Goal: Transaction & Acquisition: Purchase product/service

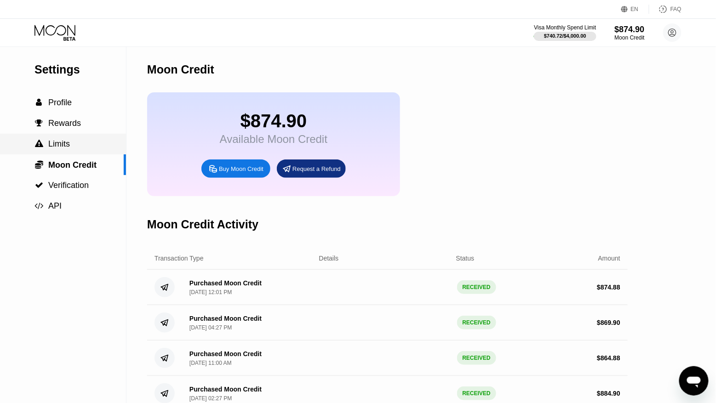
click at [71, 140] on div " Limits" at bounding box center [63, 144] width 126 height 10
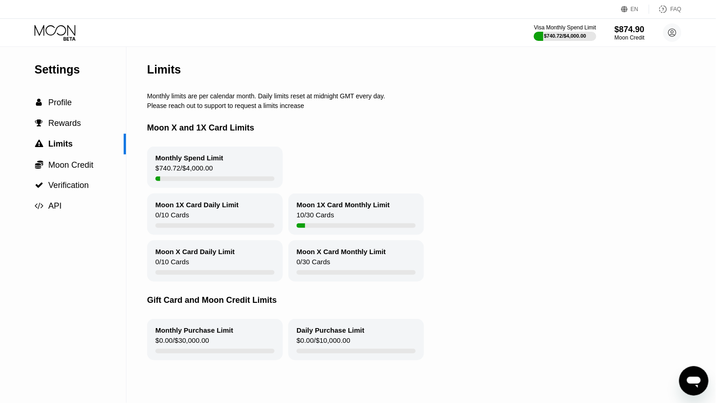
click at [62, 38] on icon at bounding box center [55, 33] width 43 height 16
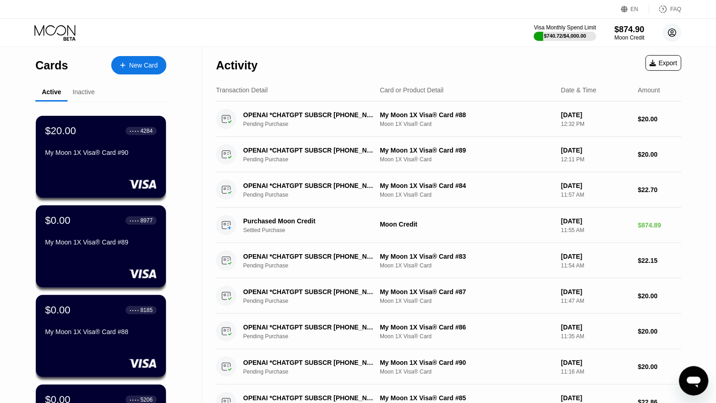
click at [677, 30] on circle at bounding box center [672, 32] width 18 height 18
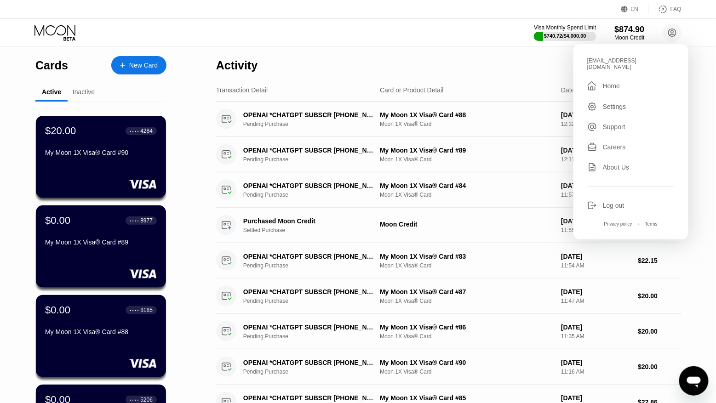
click at [621, 62] on div "[EMAIL_ADDRESS][DOMAIN_NAME]" at bounding box center [630, 63] width 87 height 13
copy div "kotik5735@inbox.lv "
click at [136, 62] on div "New Card" at bounding box center [143, 66] width 29 height 8
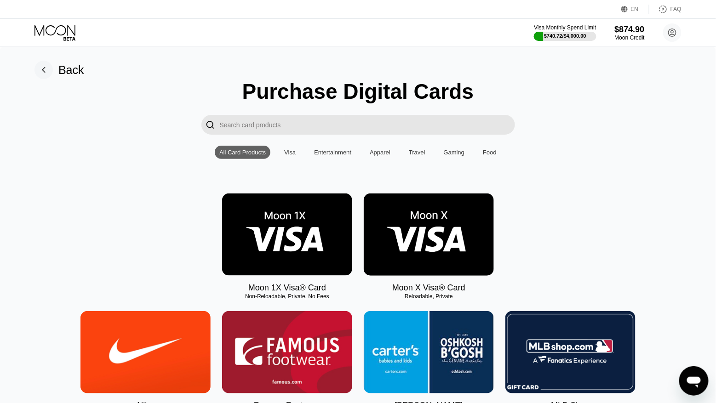
click at [302, 238] on img at bounding box center [287, 235] width 130 height 82
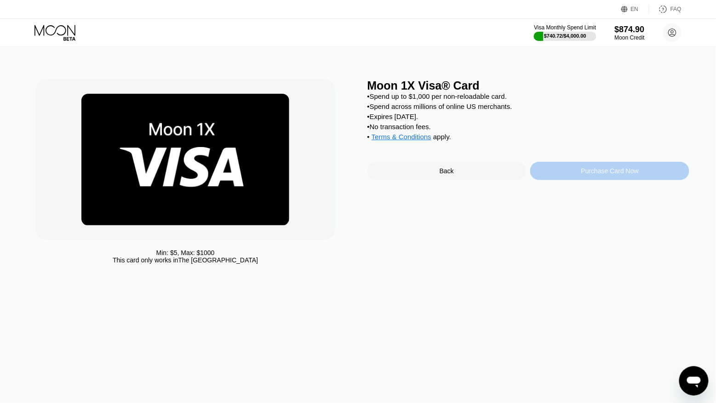
click at [616, 177] on div "Purchase Card Now" at bounding box center [609, 171] width 159 height 18
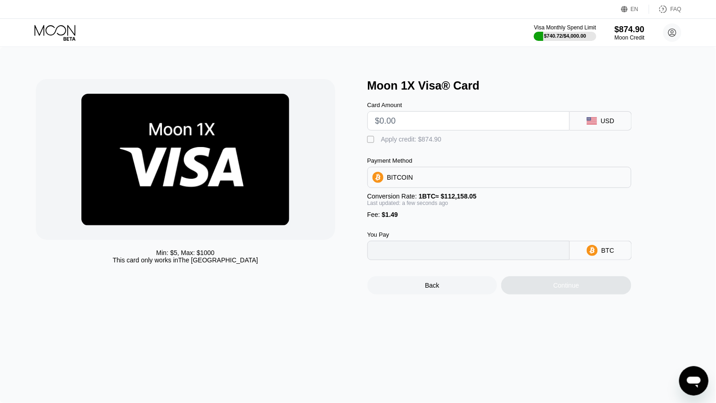
type input "0"
click at [436, 130] on input "text" at bounding box center [468, 121] width 187 height 18
type input "$8"
type input "0.00008462"
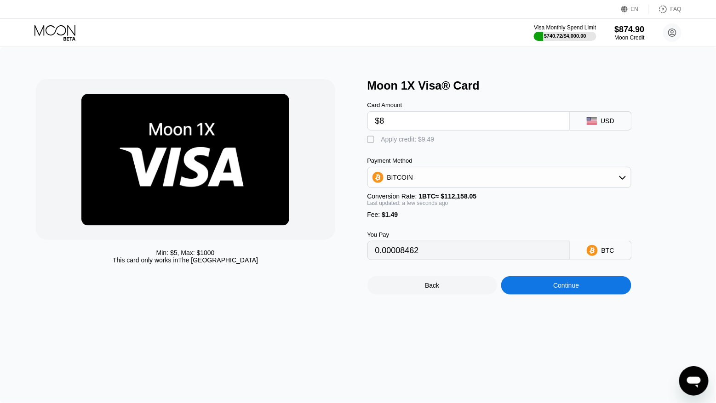
type input "$80"
type input "0.00072657"
type input "$80"
click at [373, 141] on div "" at bounding box center [372, 139] width 9 height 9
type input "0"
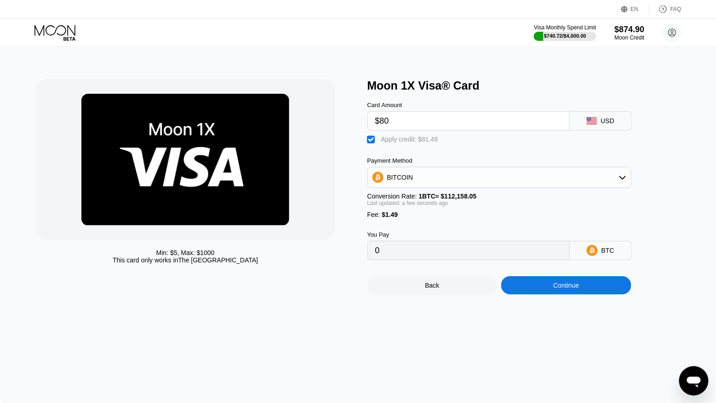
click at [583, 292] on div "Continue" at bounding box center [566, 285] width 130 height 18
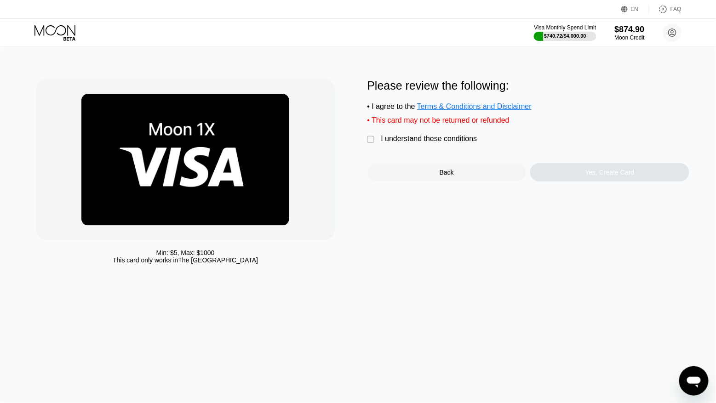
click at [448, 141] on div "I understand these conditions" at bounding box center [429, 139] width 96 height 8
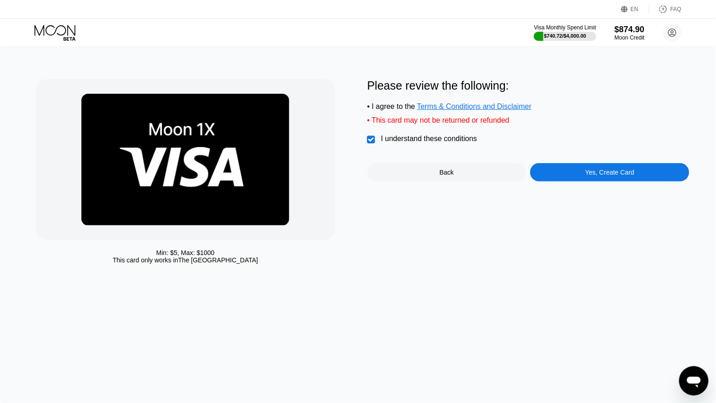
click at [582, 171] on div "Yes, Create Card" at bounding box center [609, 172] width 159 height 18
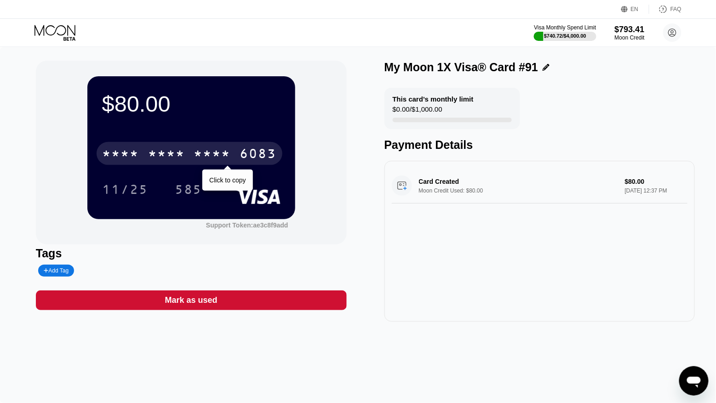
click at [259, 156] on div "6083" at bounding box center [258, 155] width 37 height 15
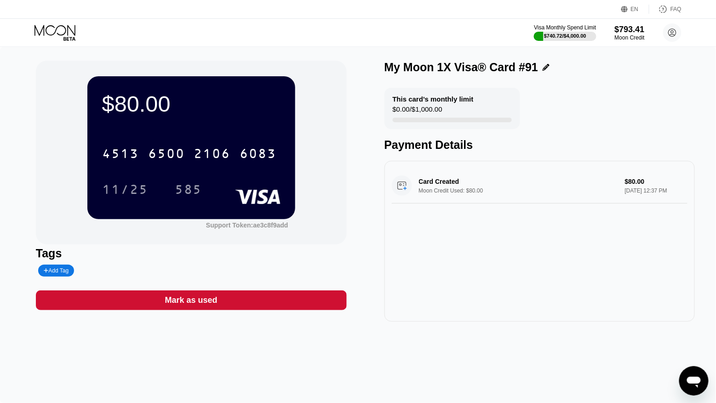
click at [69, 32] on icon at bounding box center [55, 33] width 43 height 16
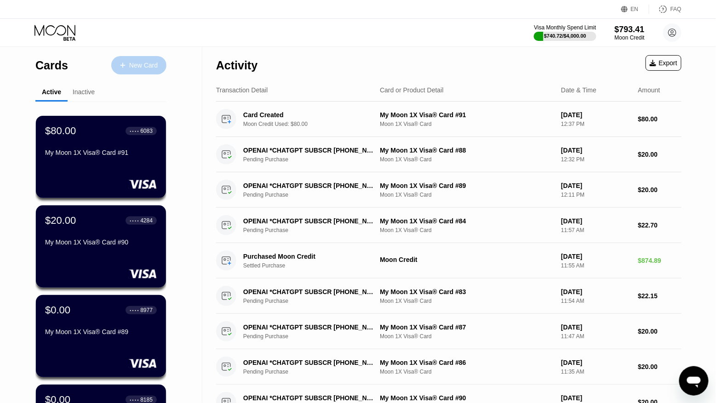
click at [147, 62] on div "New Card" at bounding box center [143, 66] width 29 height 8
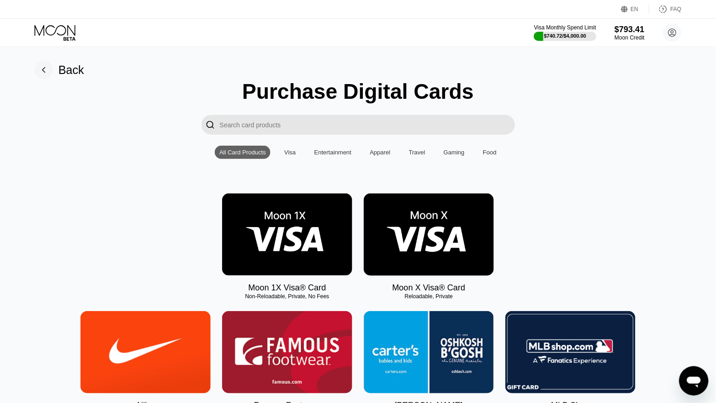
click at [299, 223] on img at bounding box center [287, 235] width 130 height 82
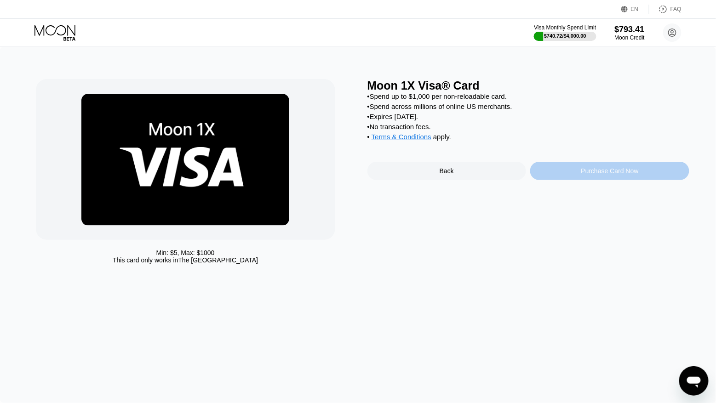
click at [583, 168] on div "Purchase Card Now" at bounding box center [609, 170] width 57 height 7
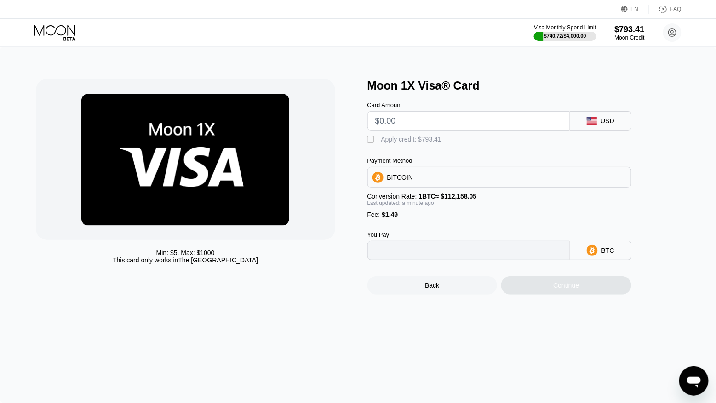
type input "0"
click at [417, 124] on input "text" at bounding box center [468, 121] width 187 height 18
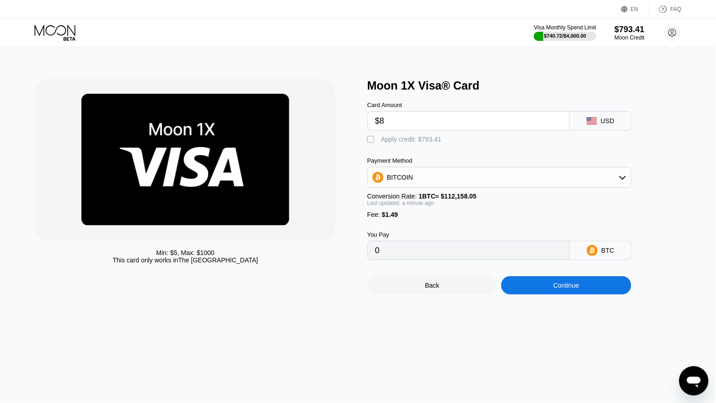
type input "$80"
type input "0.00072657"
type input "$80"
click at [402, 137] on div "Apply credit: $81.49" at bounding box center [409, 139] width 57 height 7
type input "0"
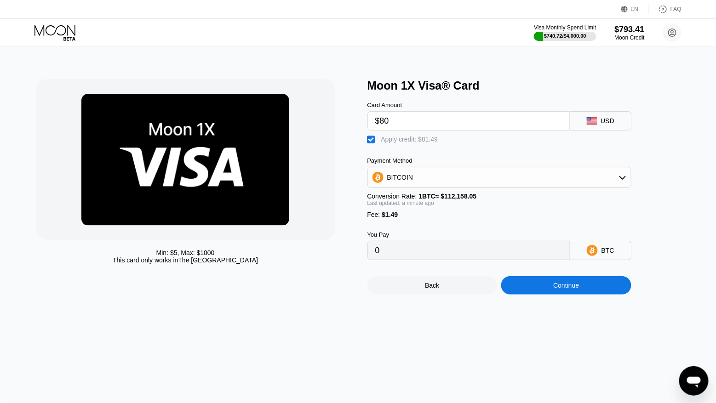
click at [527, 284] on div "Continue" at bounding box center [566, 285] width 130 height 18
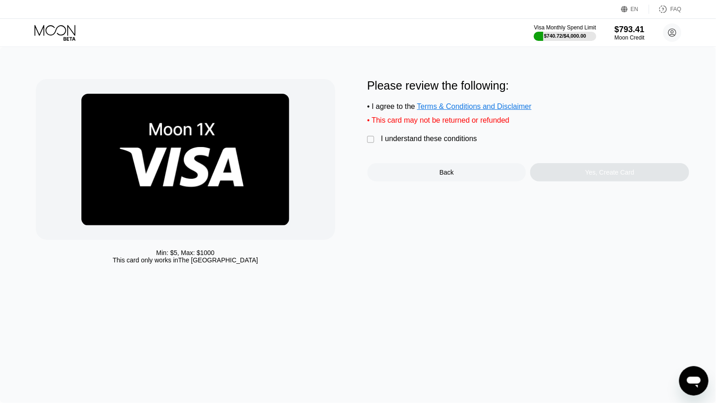
click at [415, 138] on div "I understand these conditions" at bounding box center [429, 139] width 96 height 8
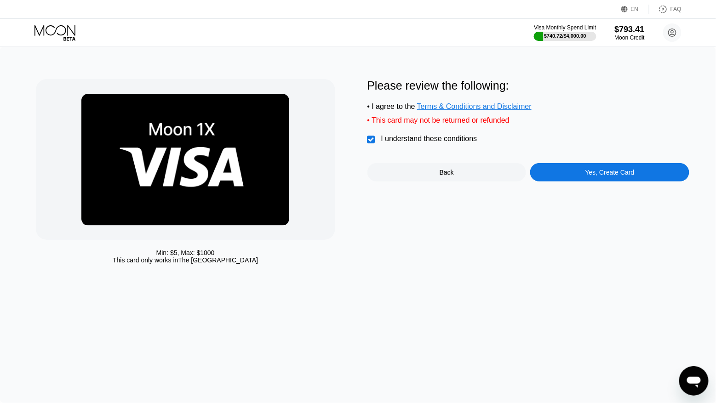
click at [616, 181] on div "Yes, Create Card" at bounding box center [609, 172] width 159 height 18
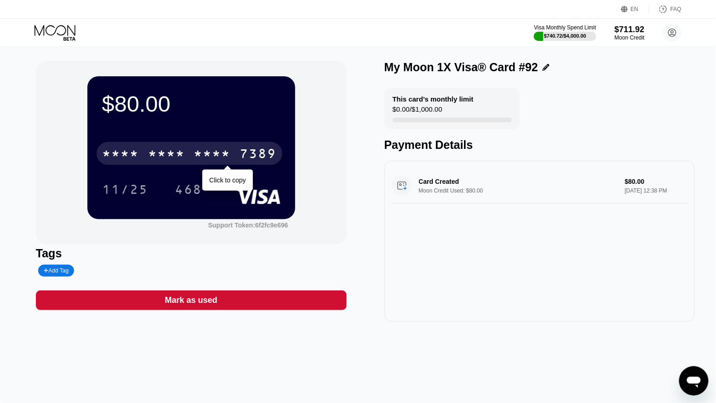
click at [247, 152] on div "7389" at bounding box center [258, 155] width 37 height 15
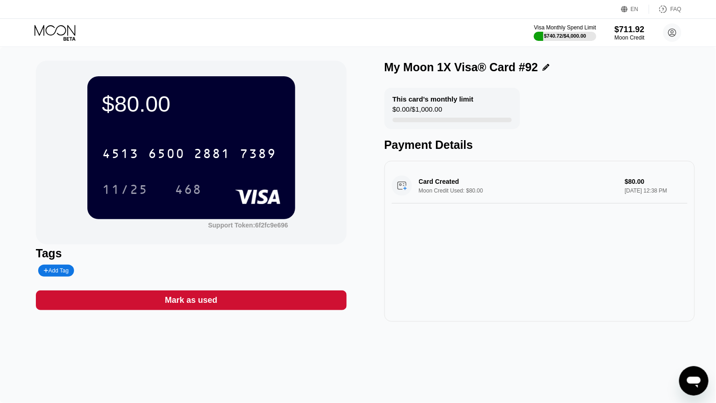
click at [55, 32] on icon at bounding box center [54, 30] width 41 height 11
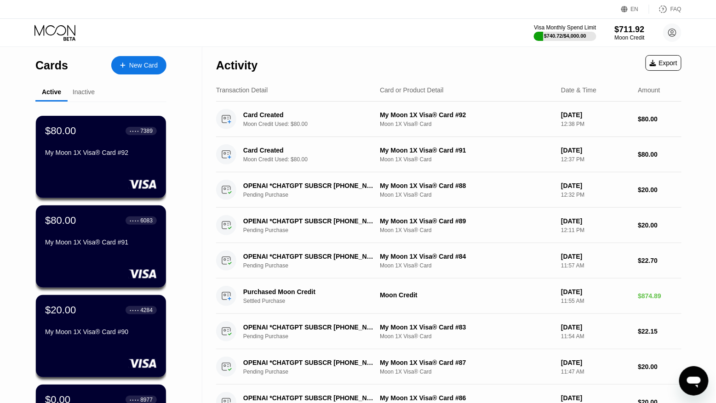
click at [137, 64] on div "New Card" at bounding box center [143, 66] width 29 height 8
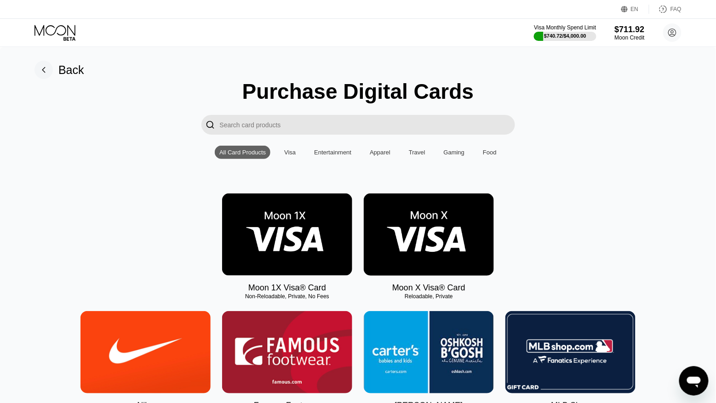
click at [267, 250] on img at bounding box center [287, 235] width 130 height 82
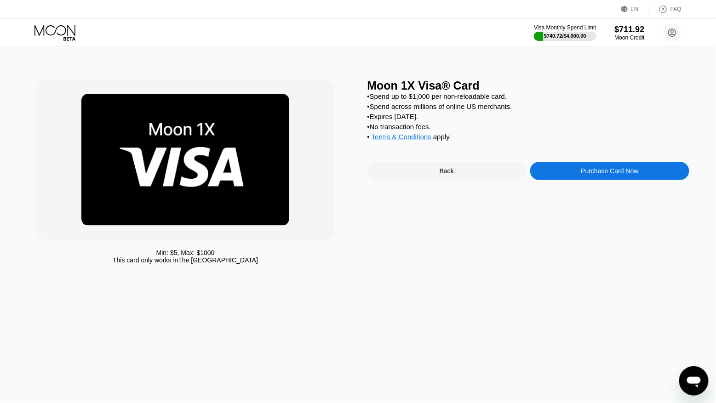
click at [569, 172] on div "Purchase Card Now" at bounding box center [609, 171] width 159 height 18
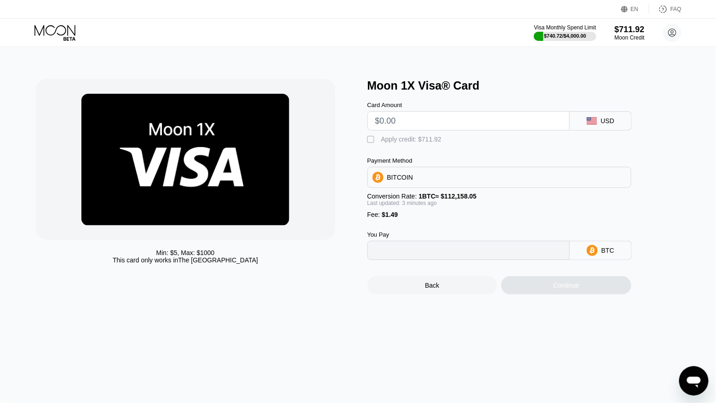
type input "0"
click at [443, 118] on input "text" at bounding box center [468, 121] width 187 height 18
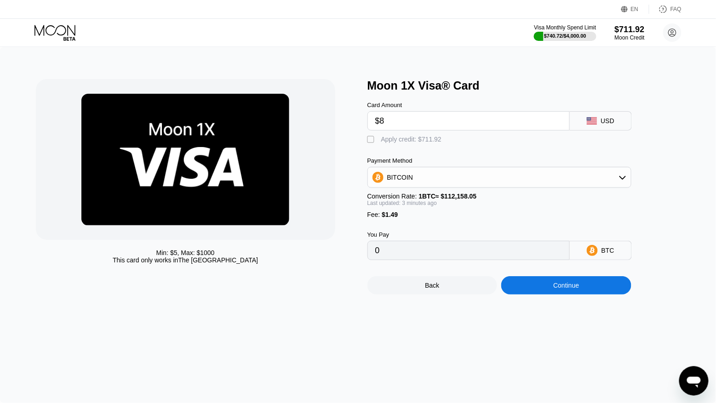
type input "$80"
type input "0.00072657"
type input "$80"
click at [405, 140] on div "Apply credit: $81.49" at bounding box center [409, 139] width 57 height 7
type input "0"
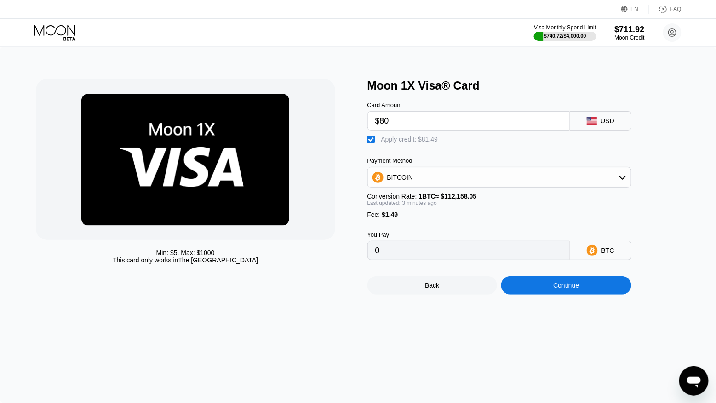
click at [557, 287] on div "Continue" at bounding box center [566, 285] width 26 height 7
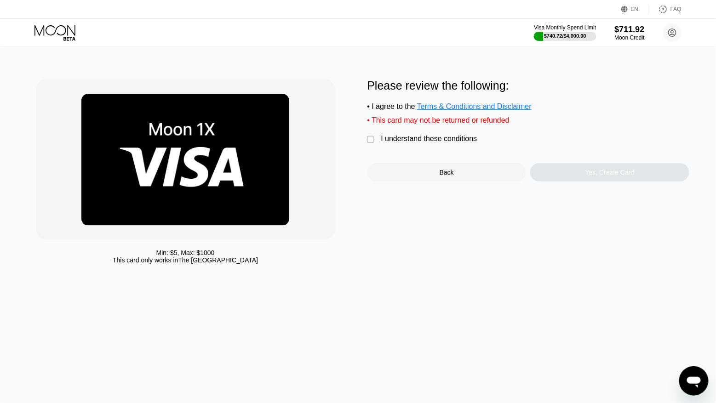
click at [401, 139] on div "I understand these conditions" at bounding box center [429, 139] width 96 height 8
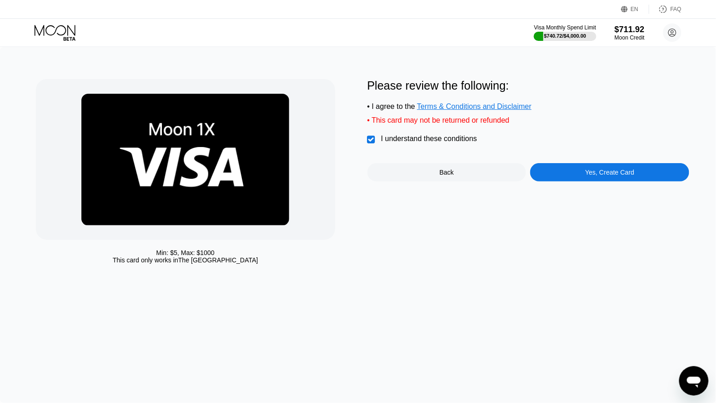
click at [618, 173] on div "Yes, Create Card" at bounding box center [610, 172] width 49 height 7
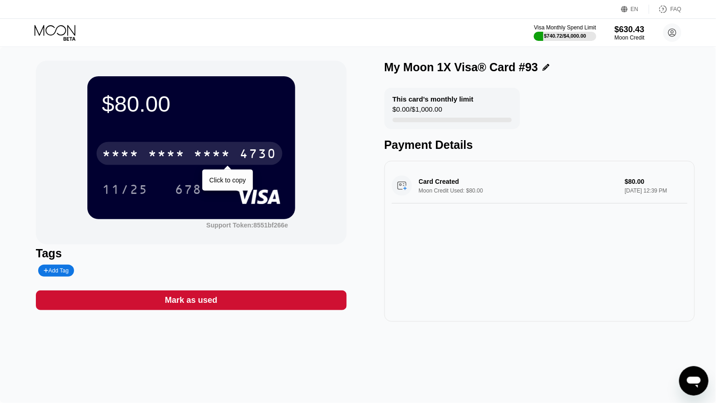
click at [253, 148] on div "4730" at bounding box center [258, 155] width 37 height 15
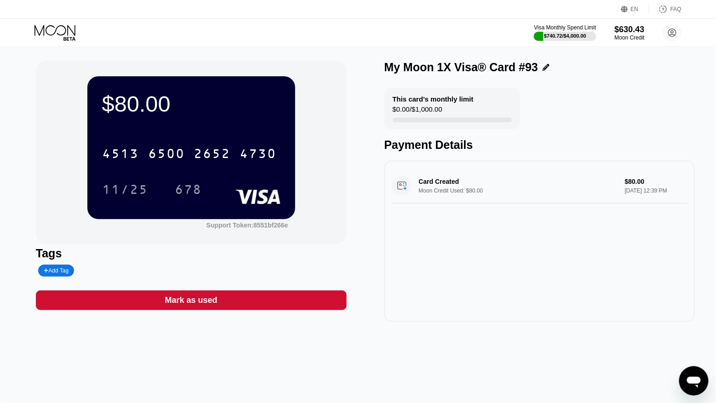
click at [58, 35] on icon at bounding box center [55, 33] width 43 height 16
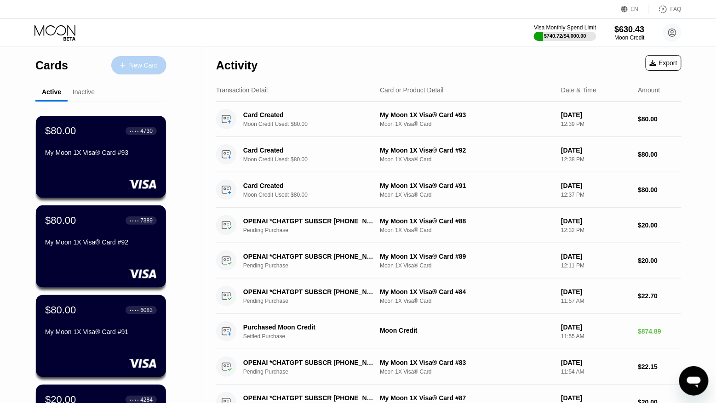
click at [127, 63] on div at bounding box center [128, 66] width 4 height 8
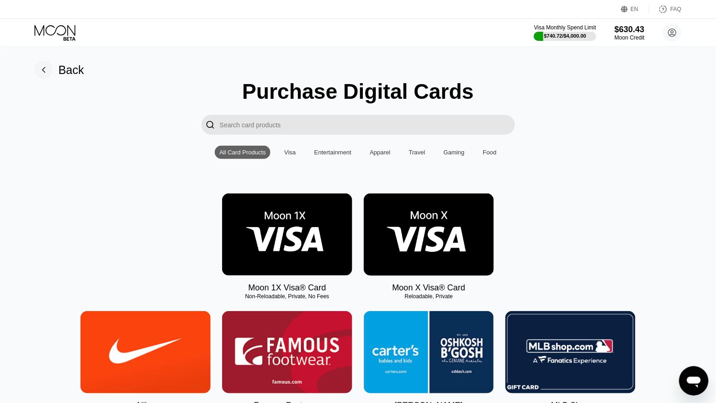
click at [281, 242] on img at bounding box center [287, 235] width 130 height 82
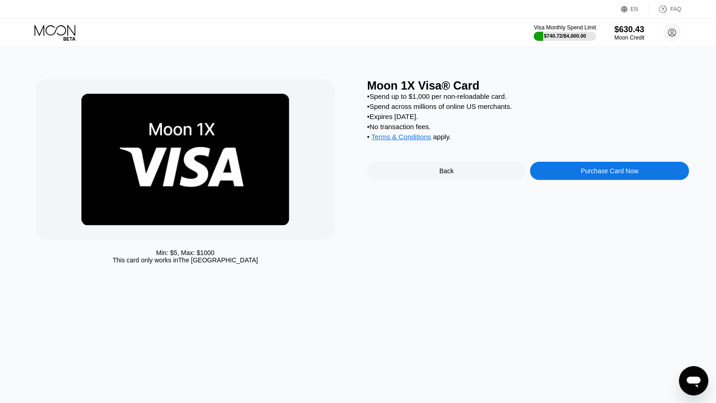
click at [558, 173] on div "Purchase Card Now" at bounding box center [609, 171] width 159 height 18
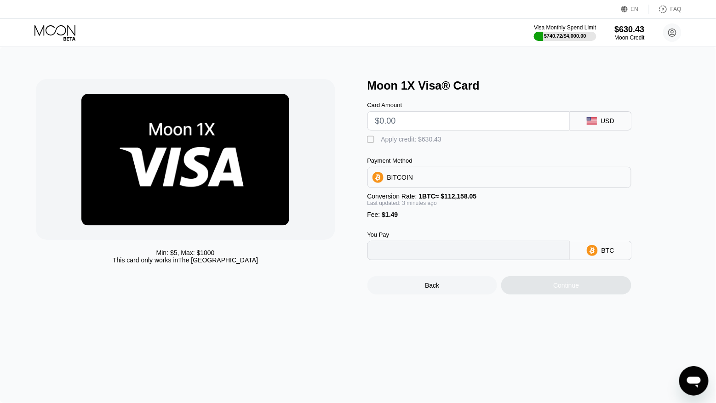
type input "0"
click at [416, 128] on input "text" at bounding box center [468, 121] width 187 height 18
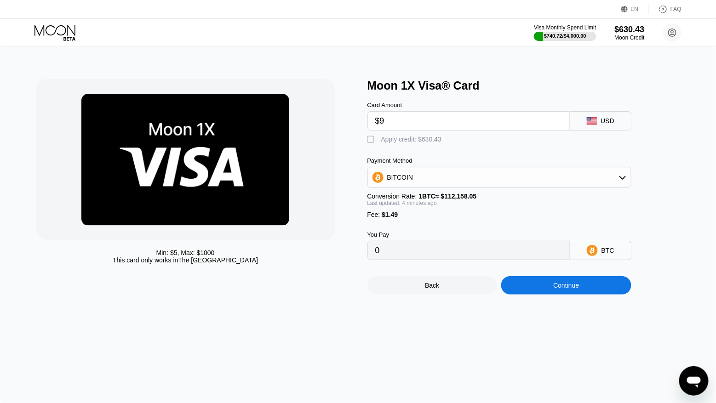
type input "$90"
type input "0.00081623"
type input "$90"
click at [404, 139] on div "Apply credit: $91.49" at bounding box center [409, 139] width 57 height 7
type input "0"
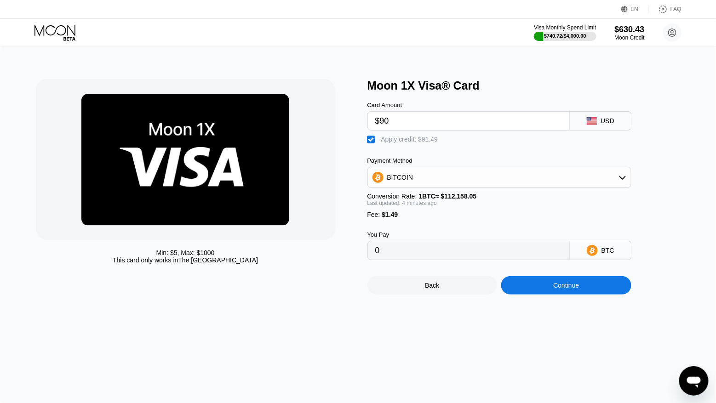
click at [557, 295] on div "Continue" at bounding box center [566, 285] width 130 height 18
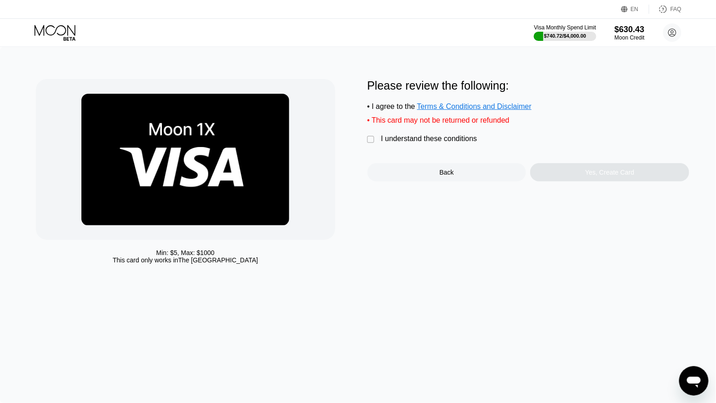
click at [400, 134] on div "Please review the following: • I agree to the Terms & Conditions and Disclaimer…" at bounding box center [529, 130] width 322 height 103
click at [400, 140] on div "I understand these conditions" at bounding box center [429, 139] width 96 height 8
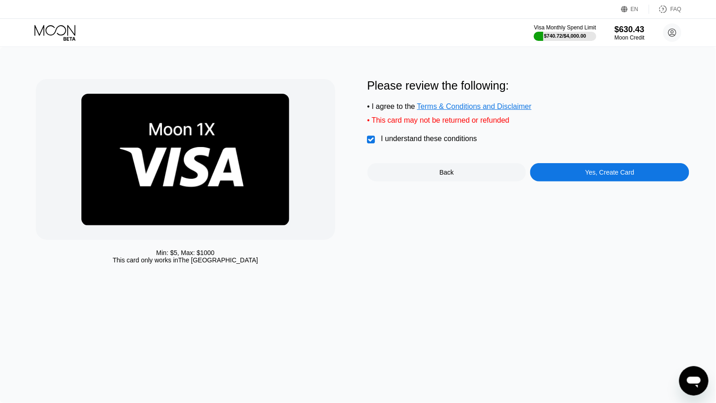
click at [596, 171] on div "Yes, Create Card" at bounding box center [610, 172] width 49 height 7
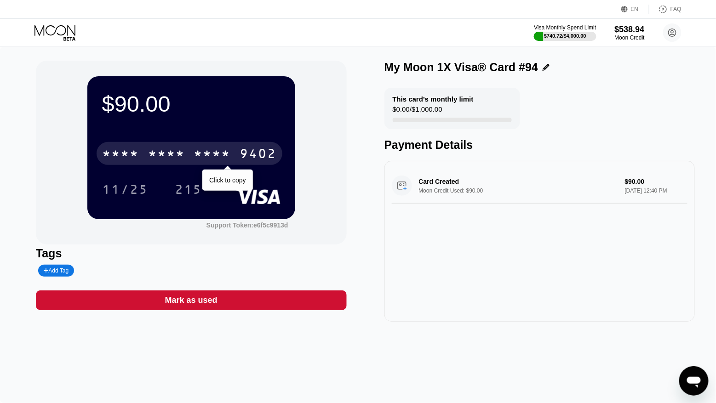
click at [268, 160] on div "9402" at bounding box center [258, 155] width 37 height 15
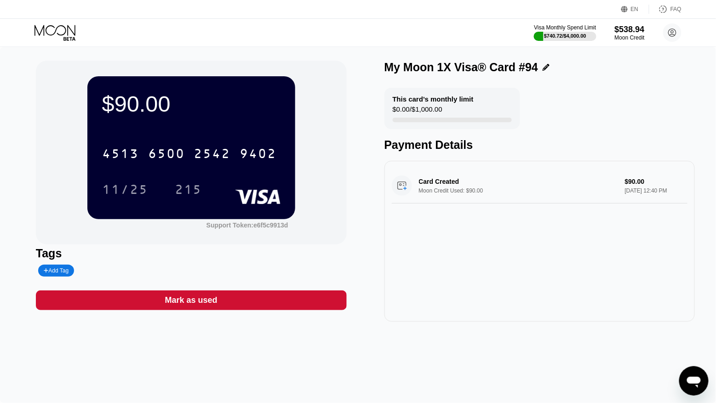
click at [48, 33] on icon at bounding box center [55, 33] width 43 height 16
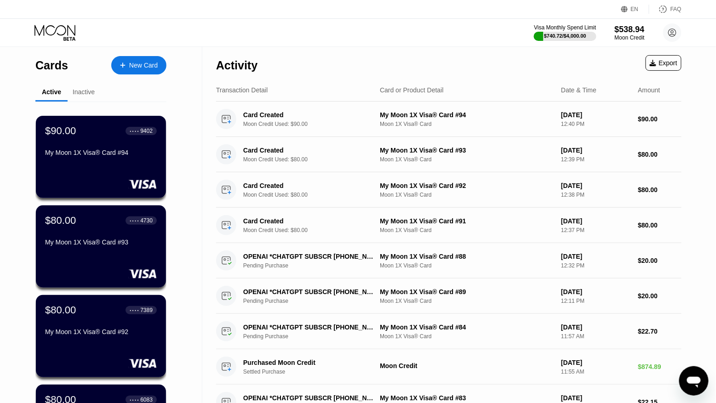
click at [142, 66] on div "New Card" at bounding box center [143, 66] width 29 height 8
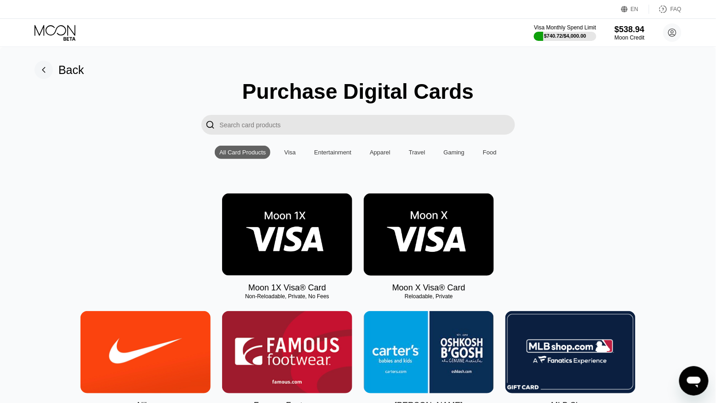
click at [263, 223] on img at bounding box center [287, 235] width 130 height 82
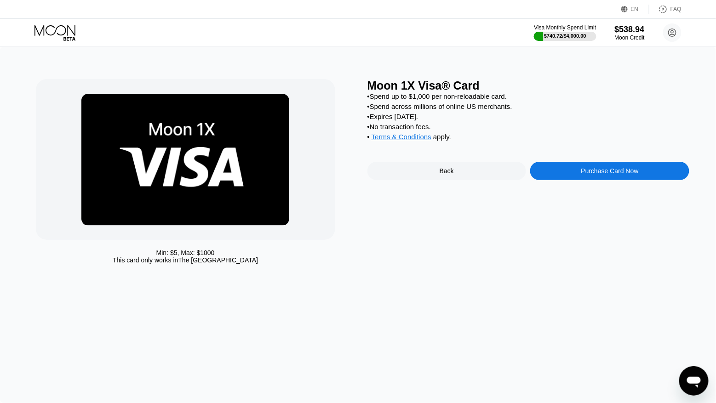
click at [579, 168] on div "Purchase Card Now" at bounding box center [609, 171] width 159 height 18
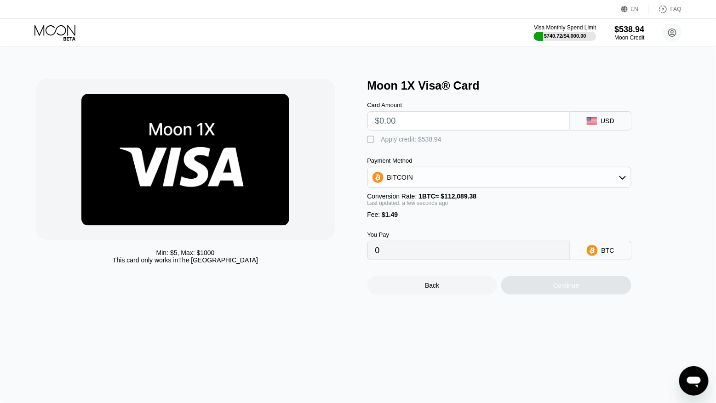
click at [419, 121] on input "text" at bounding box center [468, 121] width 187 height 18
type input "$90"
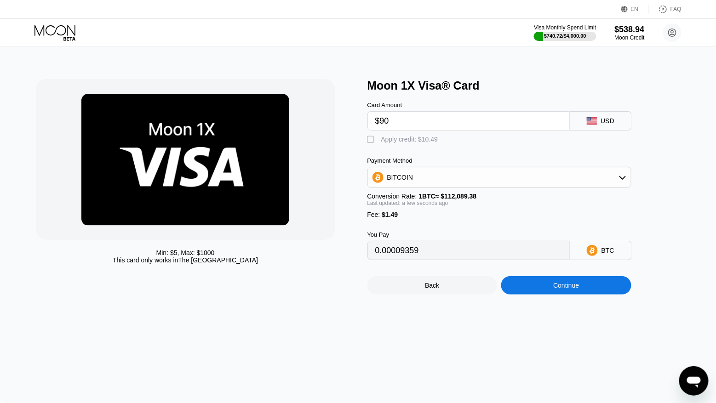
type input "0.00081623"
type input "$90"
click at [404, 140] on div "Apply credit: $91.49" at bounding box center [409, 139] width 57 height 7
type input "0"
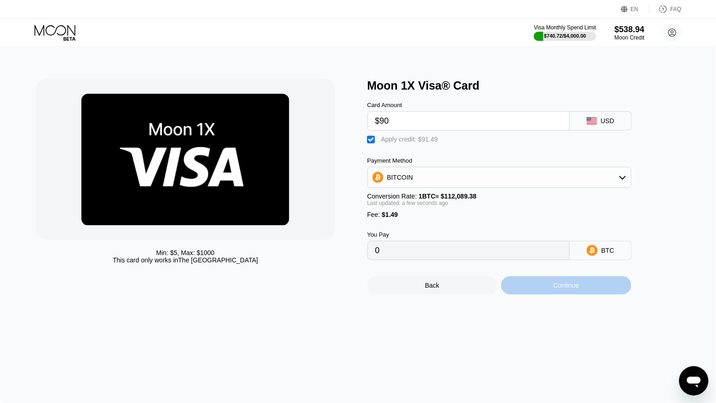
click at [565, 282] on div "Continue" at bounding box center [566, 285] width 130 height 18
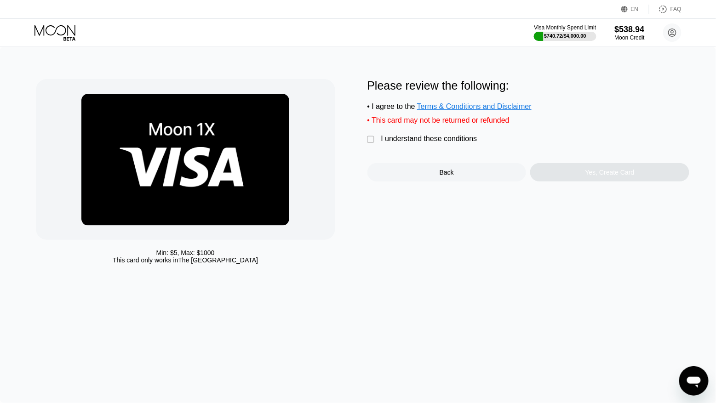
click at [419, 139] on div "I understand these conditions" at bounding box center [429, 139] width 96 height 8
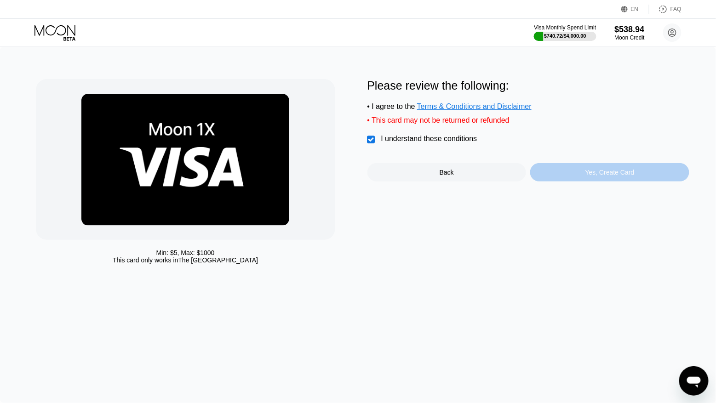
click at [570, 167] on div "Yes, Create Card" at bounding box center [609, 172] width 159 height 18
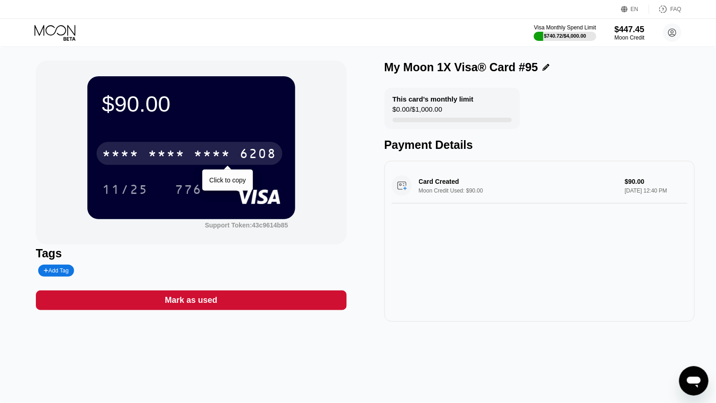
click at [218, 152] on div "* * * *" at bounding box center [212, 155] width 37 height 15
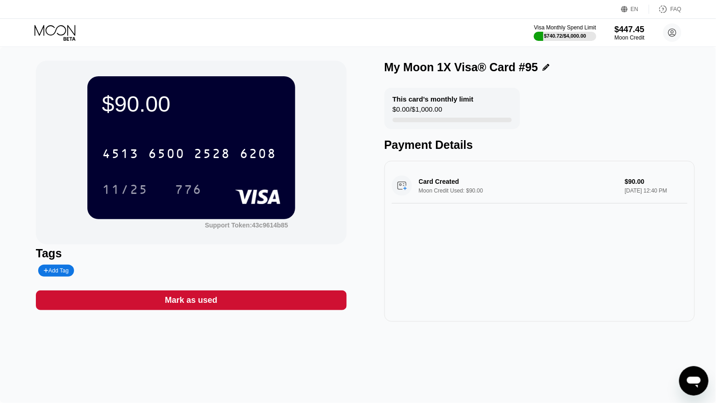
click at [45, 28] on icon at bounding box center [55, 33] width 43 height 16
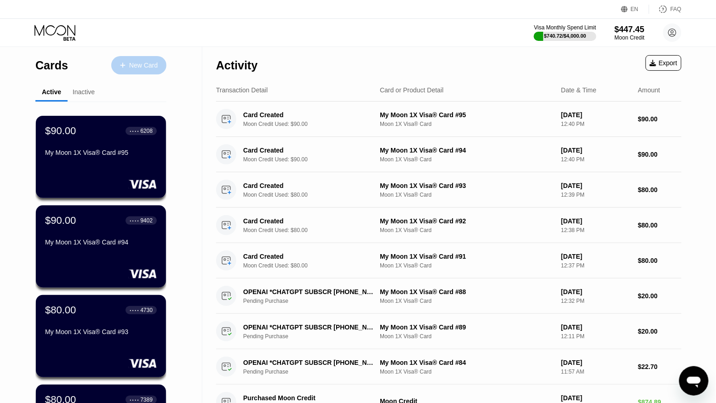
click at [137, 56] on div "New Card" at bounding box center [138, 65] width 55 height 18
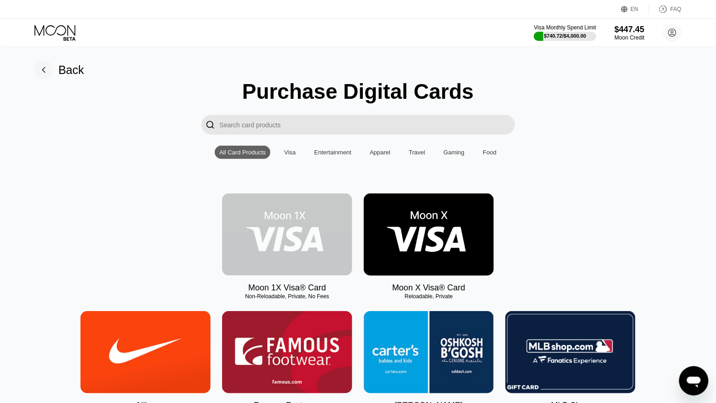
click at [290, 216] on img at bounding box center [287, 235] width 130 height 82
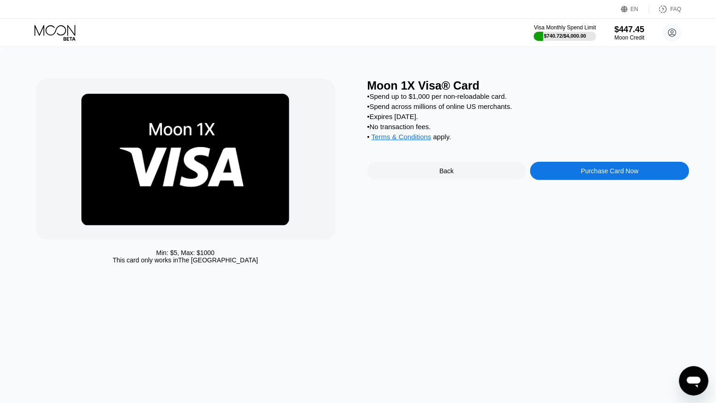
click at [556, 173] on div "Purchase Card Now" at bounding box center [609, 171] width 159 height 18
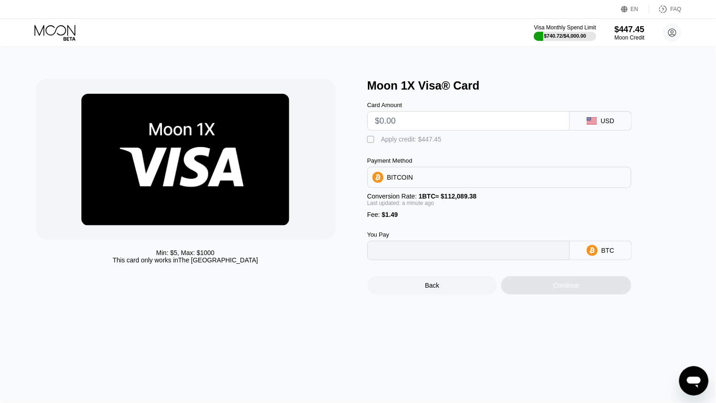
type input "0"
click at [421, 125] on input "text" at bounding box center [468, 121] width 187 height 18
type input "$9"
type input "0.00009359"
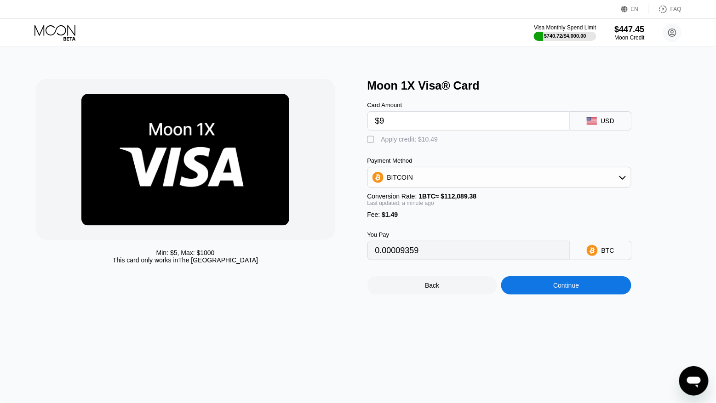
type input "$90"
type input "0.00081623"
type input "$90"
click at [399, 140] on div "Apply credit: $91.49" at bounding box center [409, 139] width 57 height 7
type input "0"
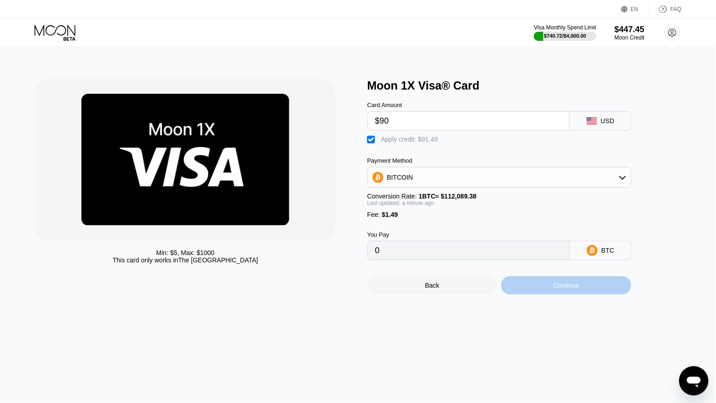
click at [553, 287] on div "Continue" at bounding box center [566, 285] width 26 height 7
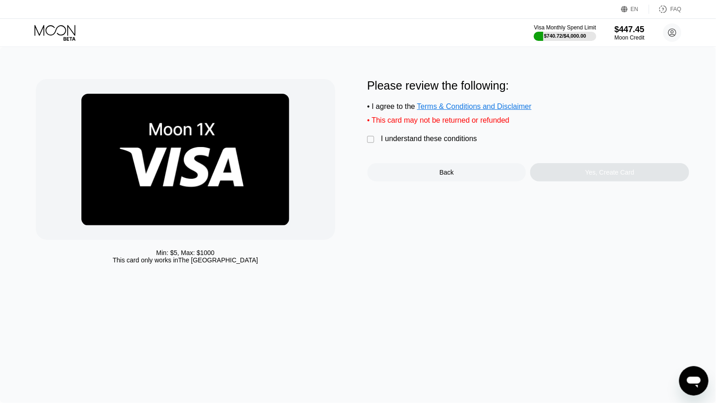
click at [389, 137] on div "I understand these conditions" at bounding box center [429, 139] width 96 height 8
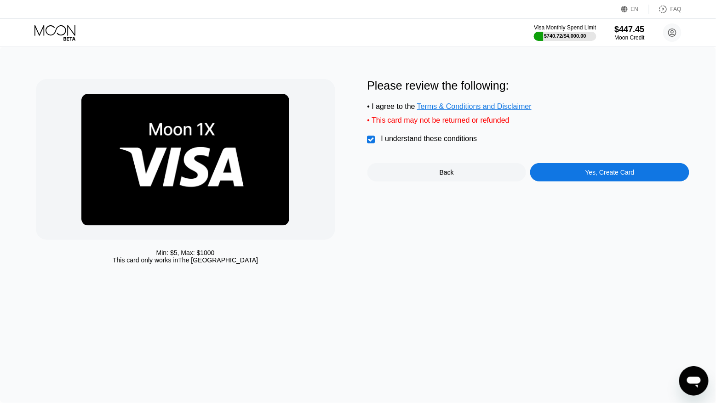
click at [586, 174] on div "Yes, Create Card" at bounding box center [610, 172] width 49 height 7
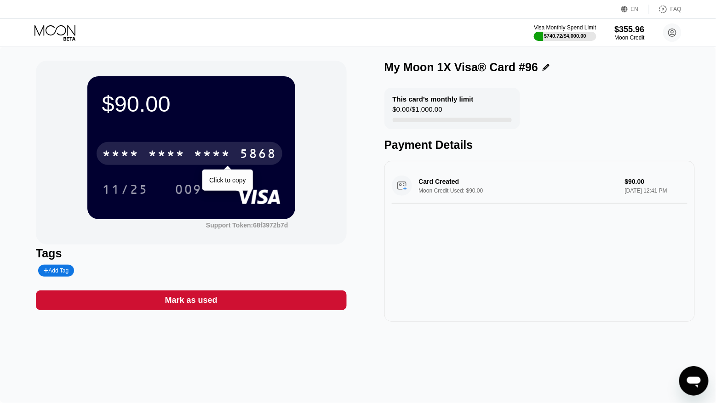
click at [223, 156] on div "* * * *" at bounding box center [212, 155] width 37 height 15
